Goal: Register for event/course

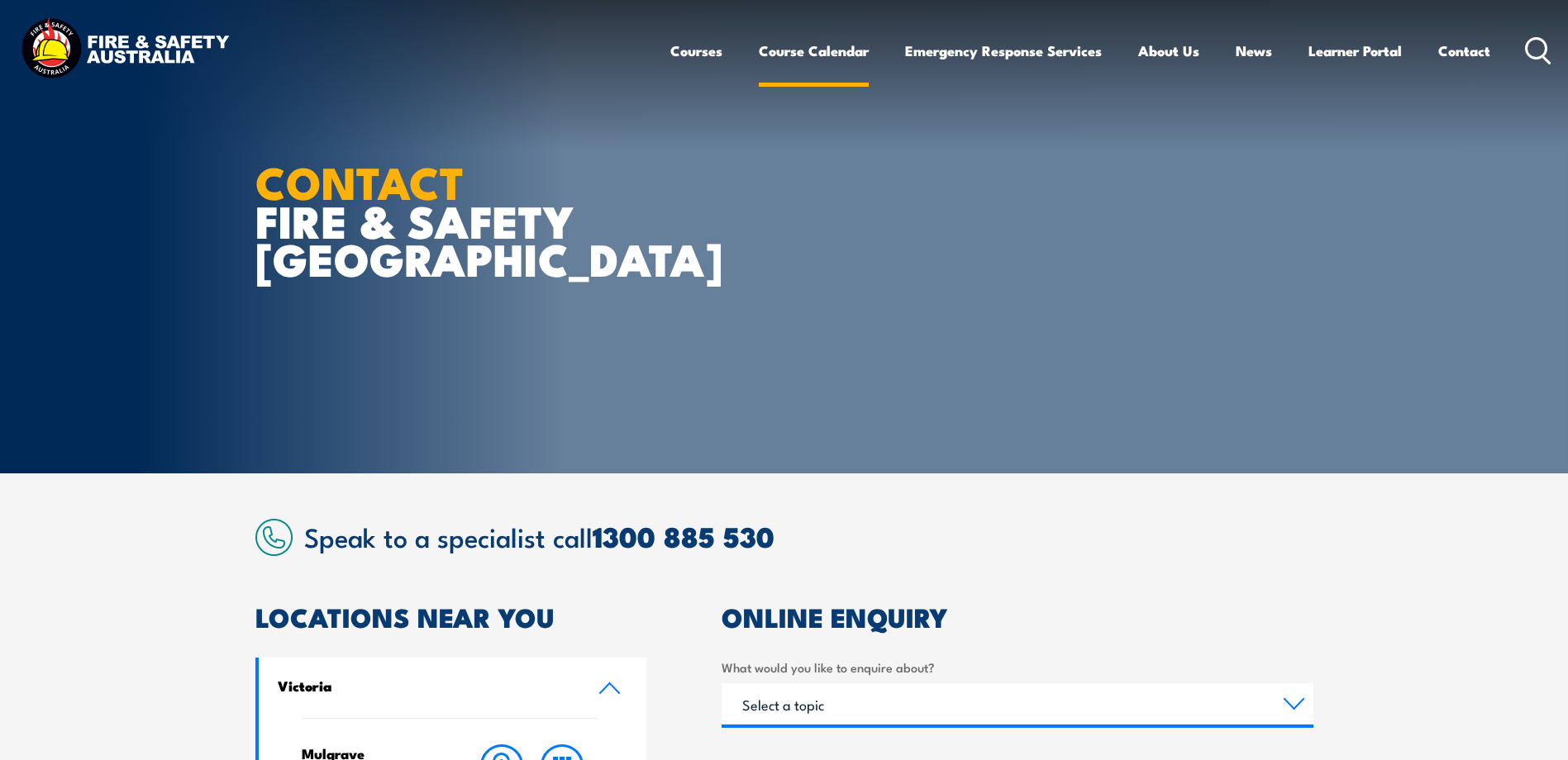
click at [797, 55] on link "Course Calendar" at bounding box center [814, 51] width 110 height 44
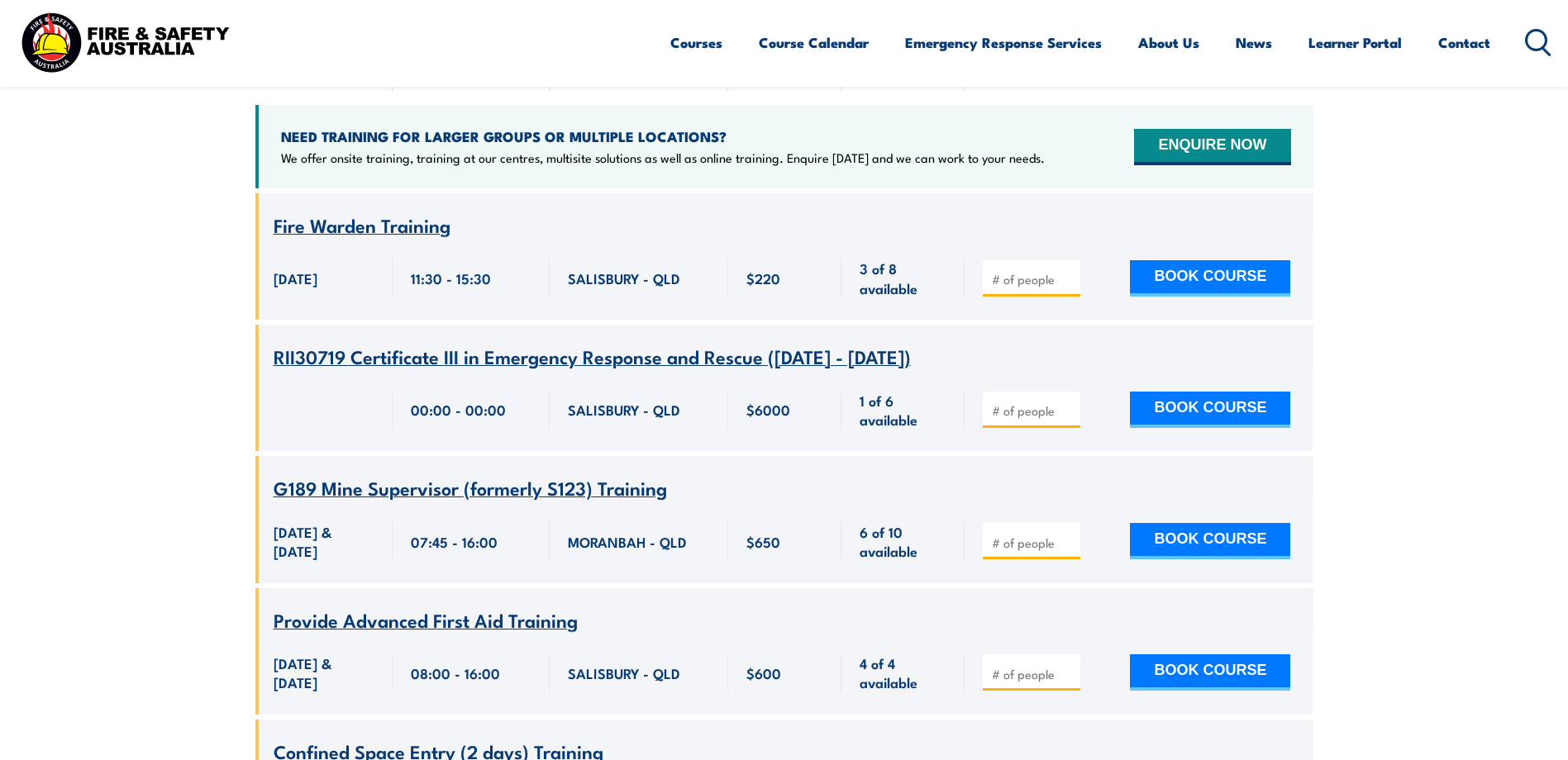
scroll to position [991, 0]
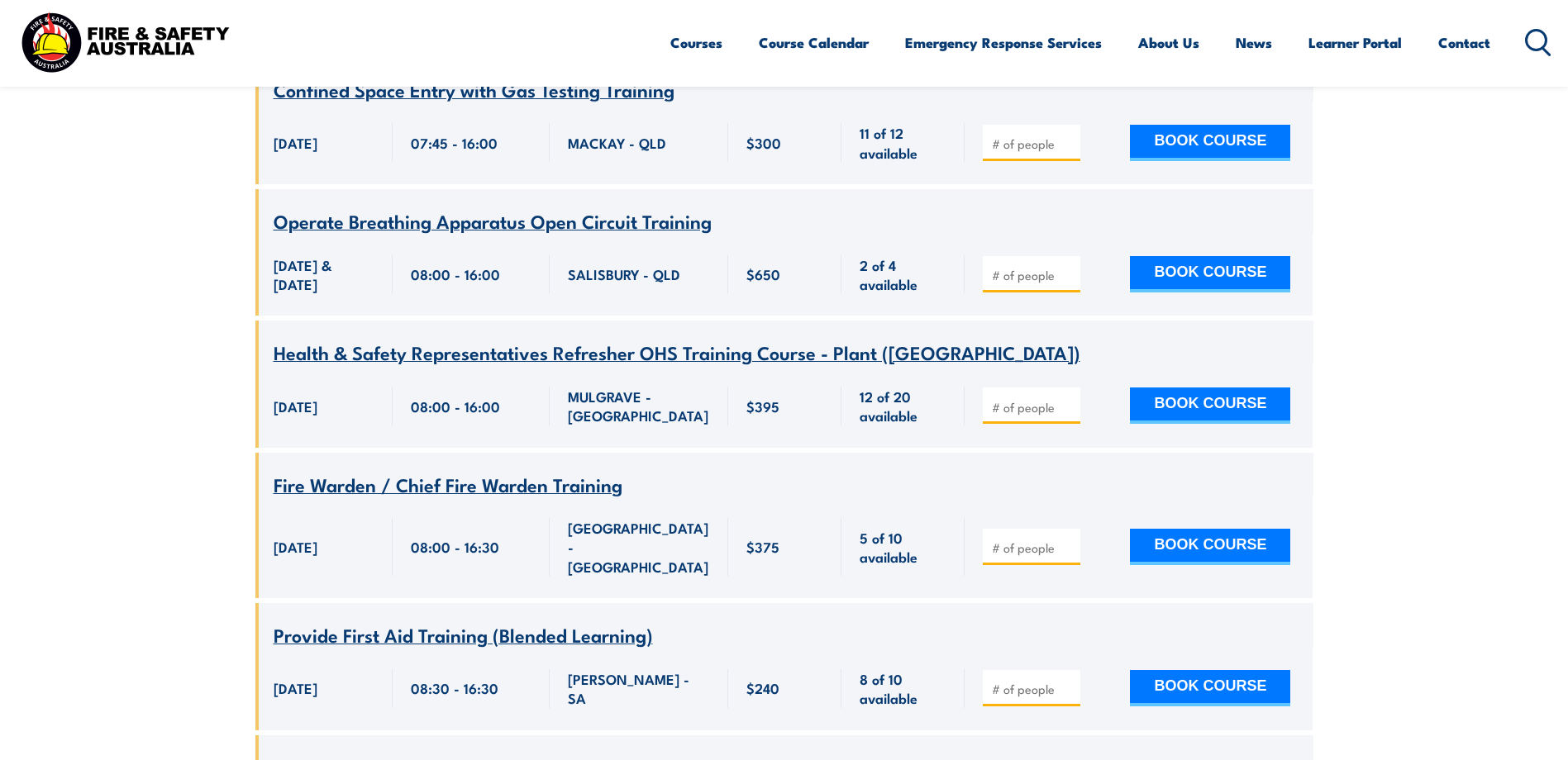
scroll to position [2149, 0]
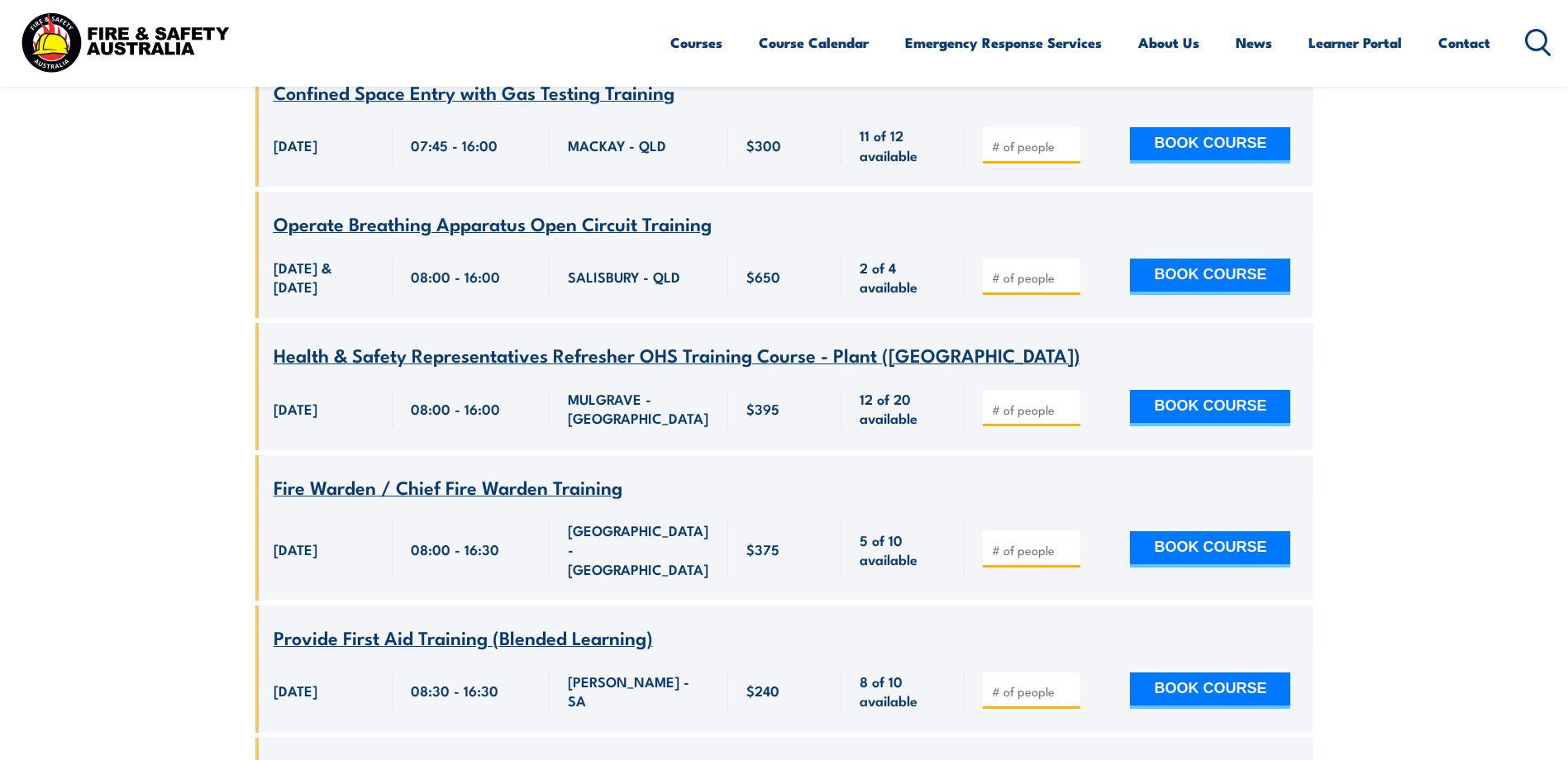
click at [649, 340] on span "Health & Safety Representatives Refresher OHS Training Course - Plant (VIC)" at bounding box center [676, 354] width 807 height 28
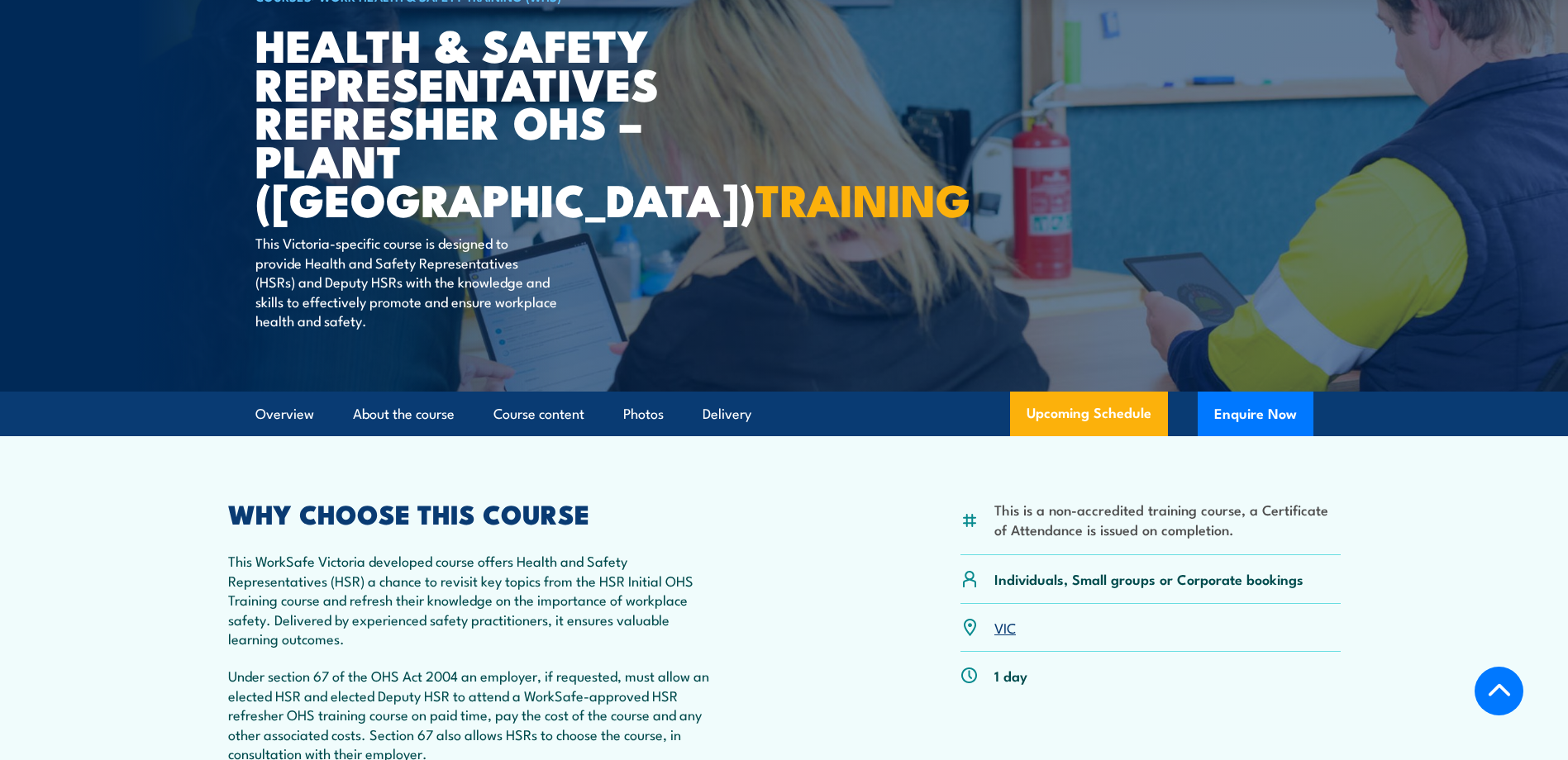
scroll to position [330, 0]
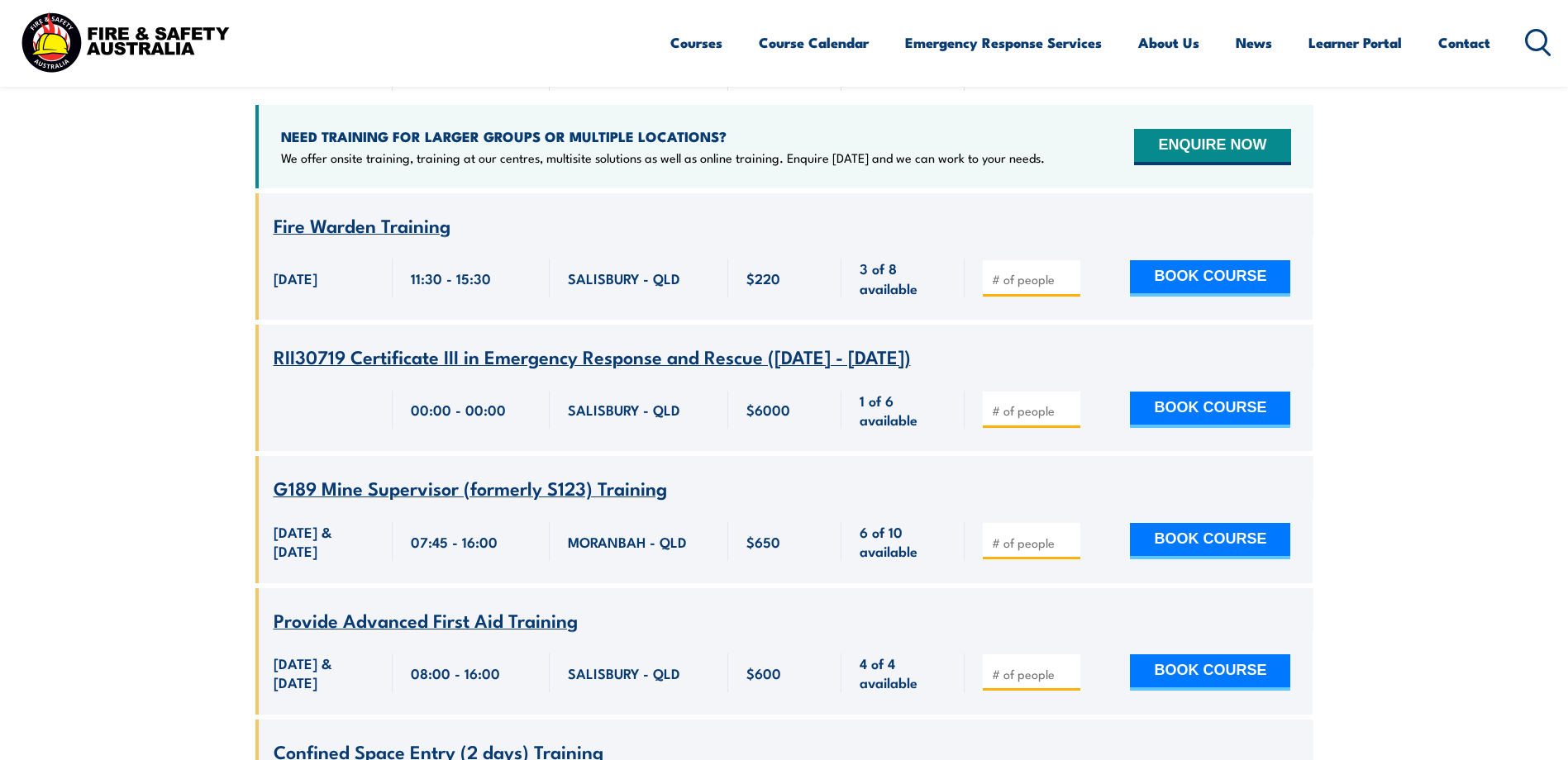
scroll to position [330, 0]
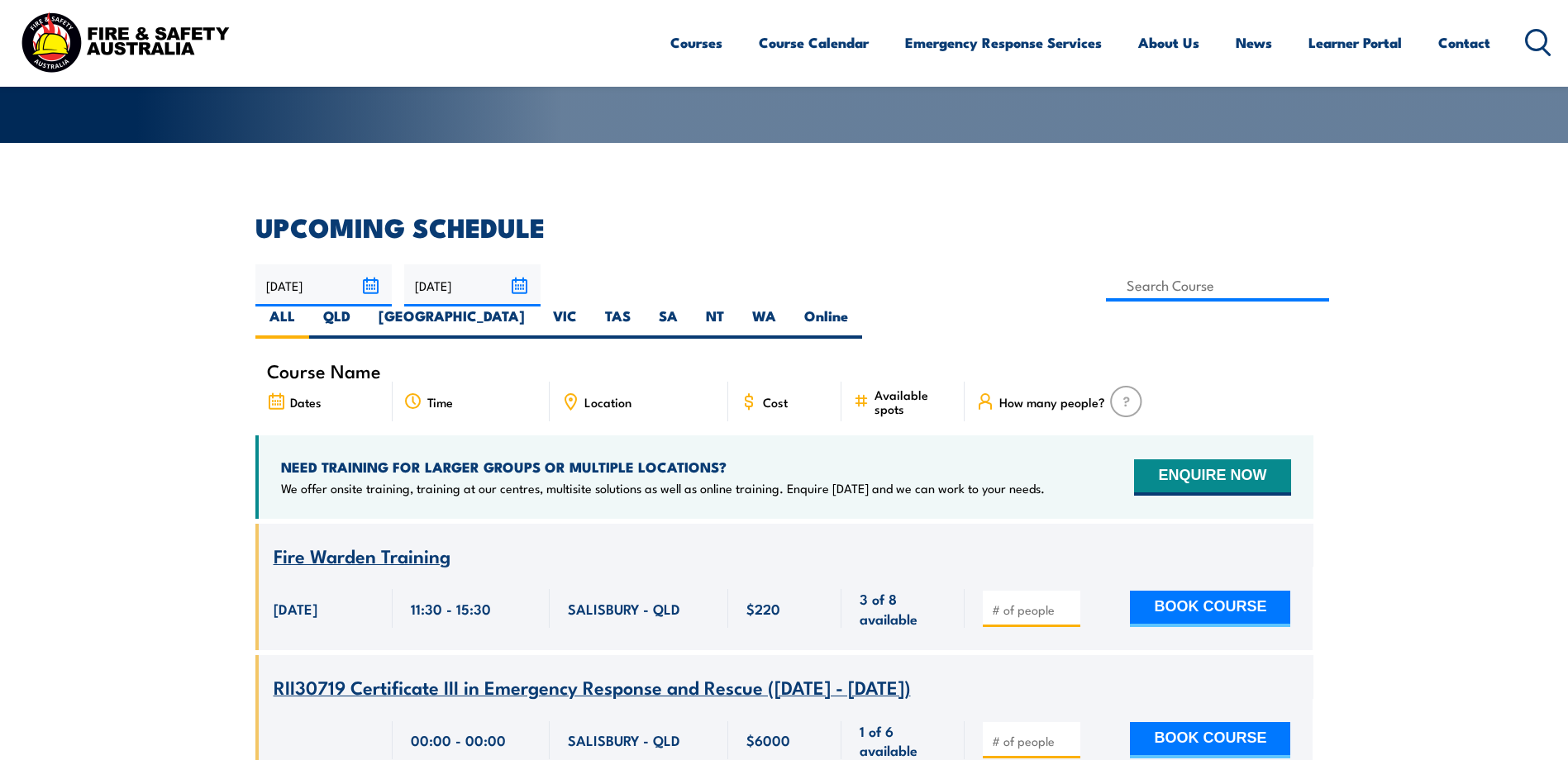
click at [1537, 41] on icon at bounding box center [1538, 42] width 27 height 27
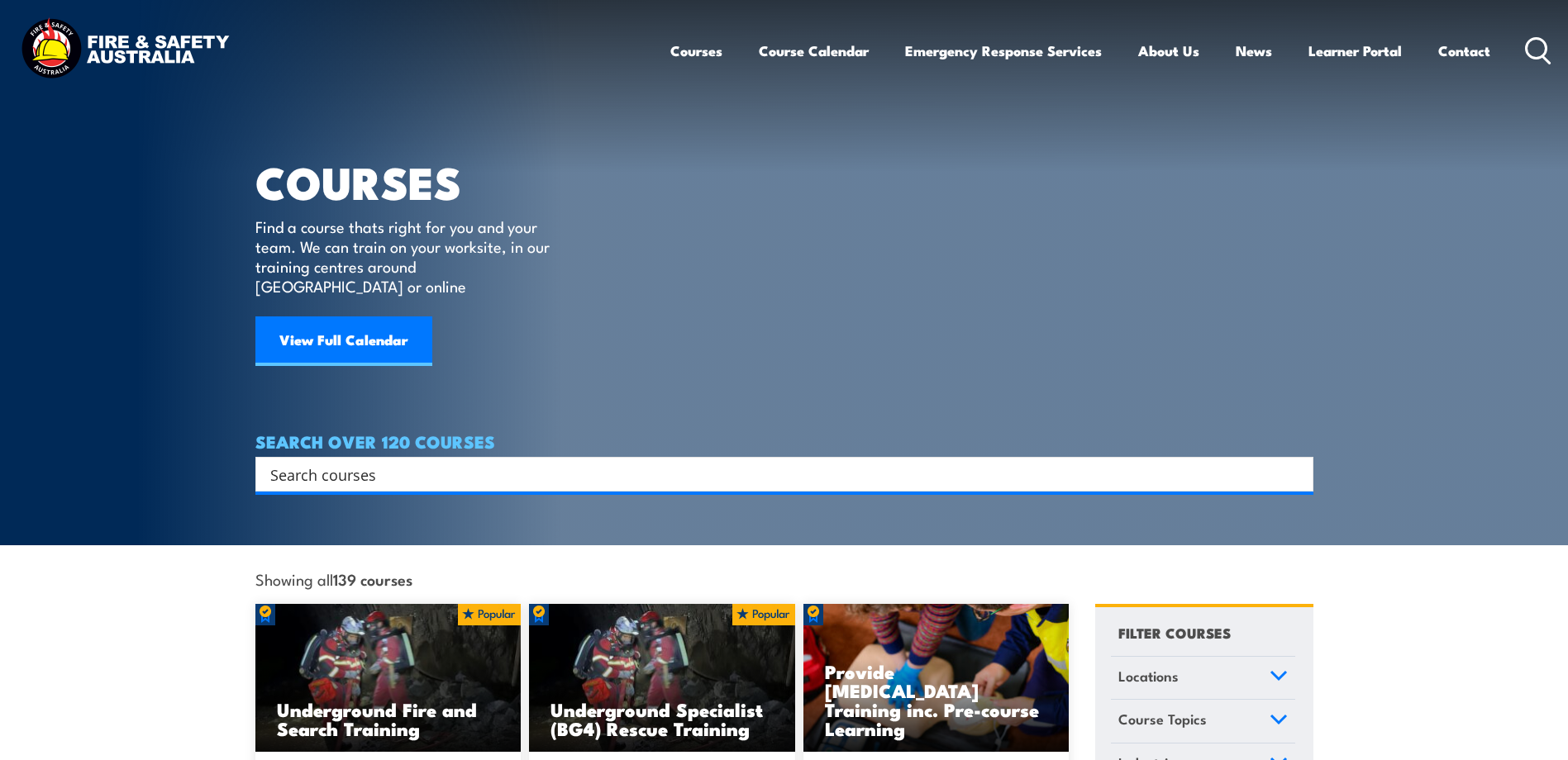
click at [647, 462] on input "Search input" at bounding box center [773, 474] width 1006 height 25
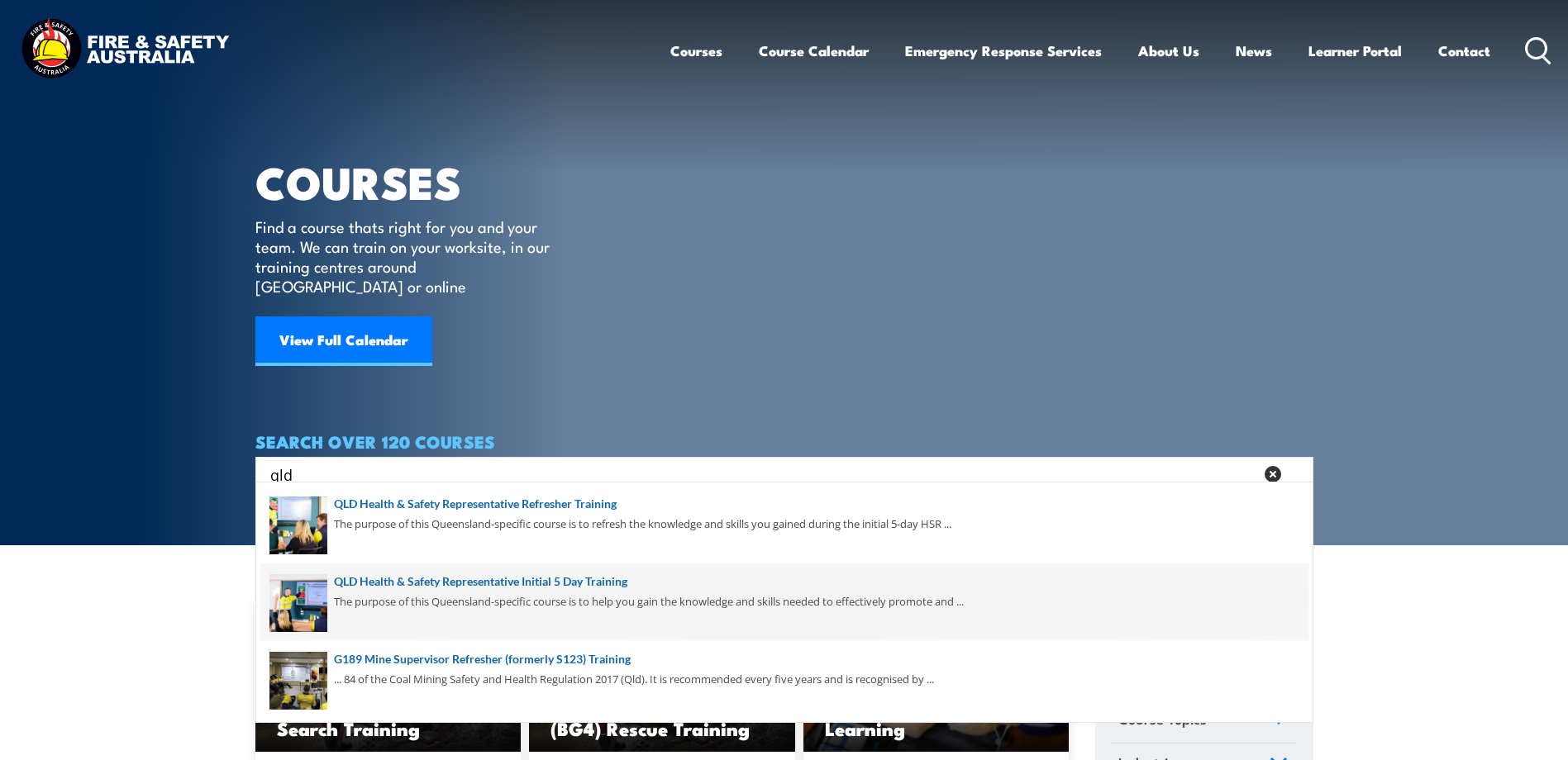
type input "qld"
click at [526, 583] on span at bounding box center [784, 602] width 1048 height 78
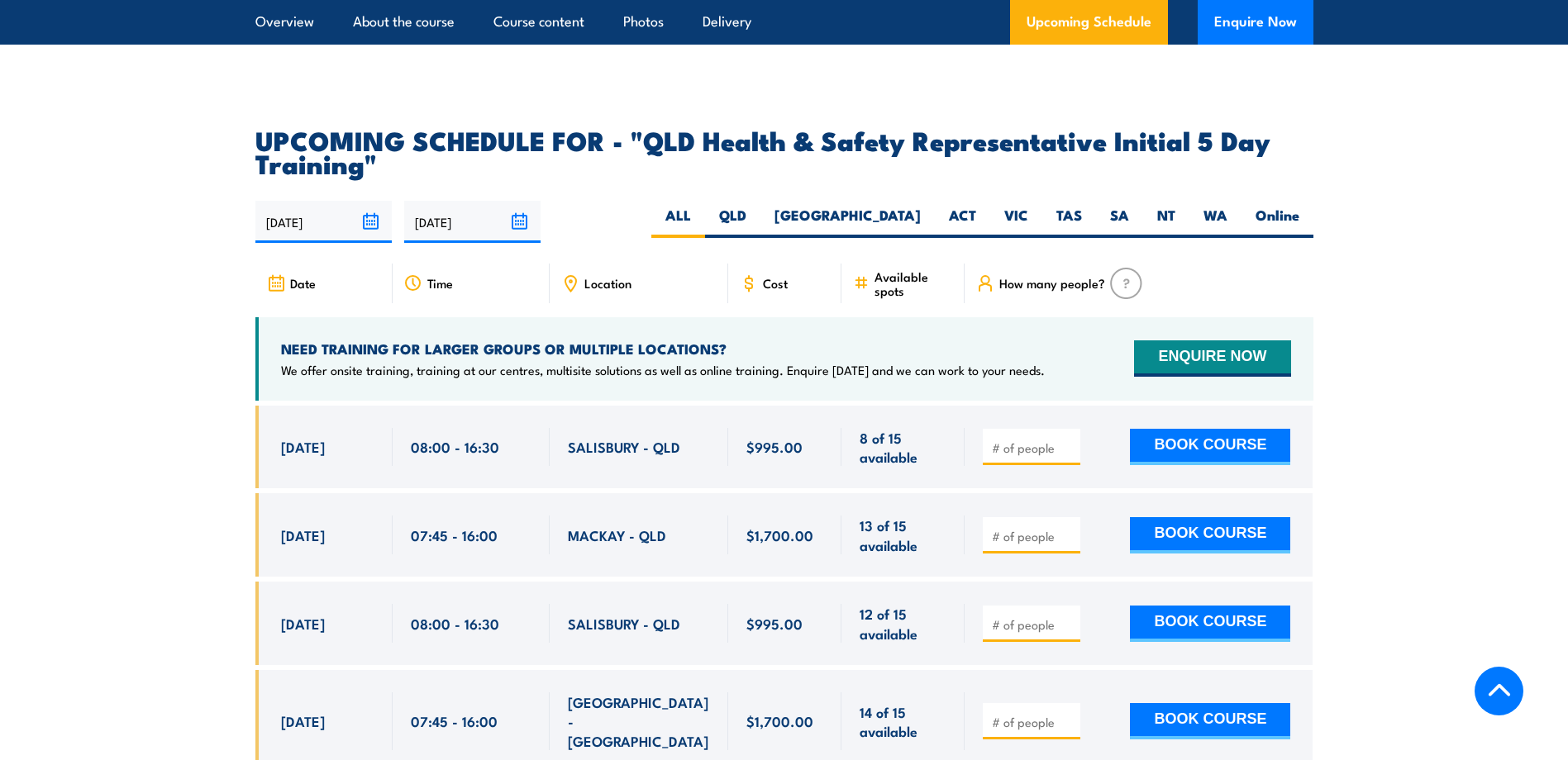
scroll to position [2811, 0]
